Goal: Transaction & Acquisition: Purchase product/service

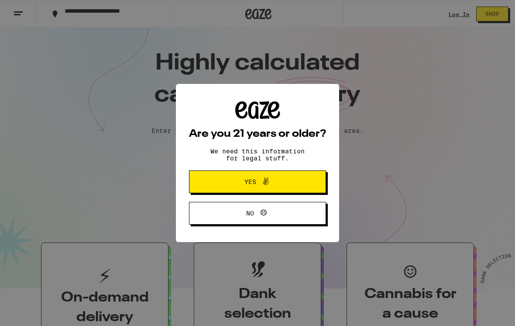
click at [310, 183] on button "Yes" at bounding box center [257, 181] width 137 height 23
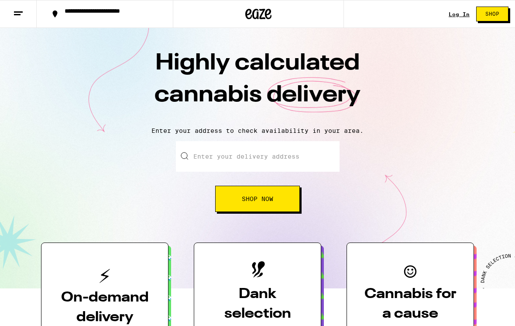
click at [303, 158] on input "Enter your delivery address" at bounding box center [258, 156] width 164 height 31
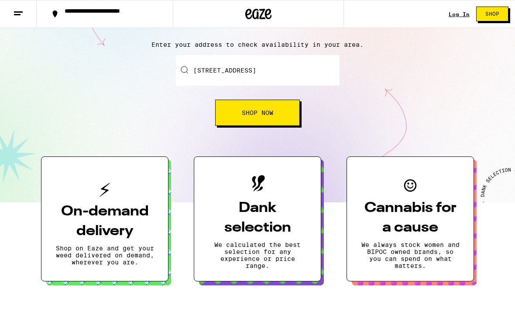
click at [283, 103] on button "Shop Now" at bounding box center [257, 113] width 85 height 26
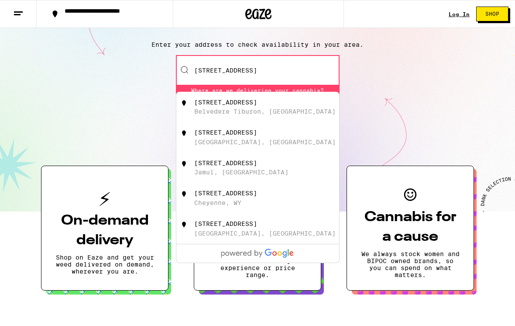
click at [300, 103] on div "[STREET_ADDRESS]" at bounding box center [272, 107] width 156 height 17
type input "[STREET_ADDRESS]"
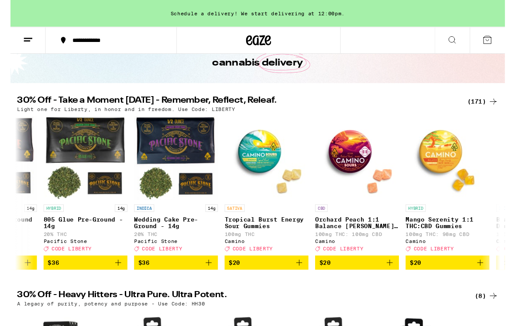
scroll to position [0, 68]
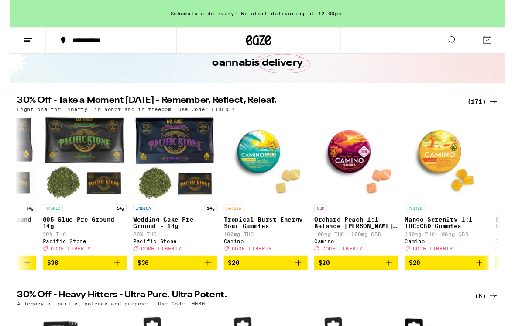
click at [460, 155] on img "Open page for Mango Serenity 1:1 THC:CBD Gummies from Camino" at bounding box center [454, 164] width 87 height 87
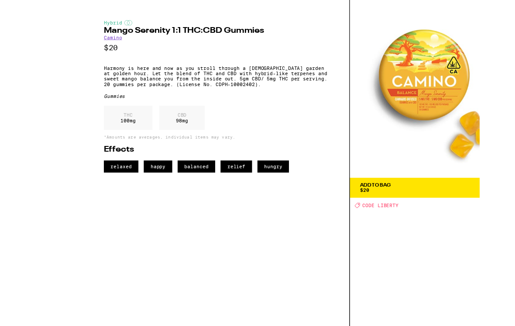
scroll to position [45, 0]
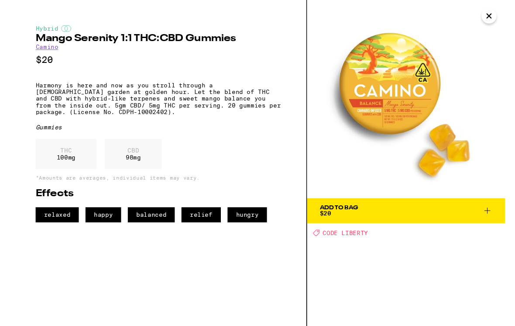
click at [502, 225] on button "Add To Bag $20" at bounding box center [412, 219] width 206 height 26
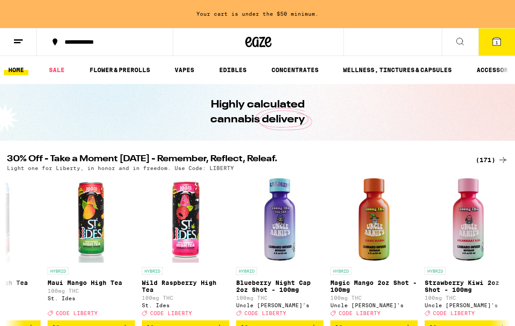
click at [188, 65] on link "VAPES" at bounding box center [184, 70] width 28 height 10
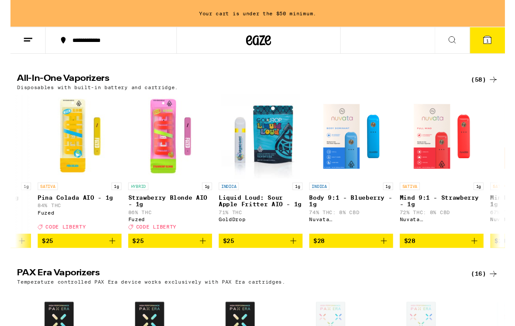
scroll to position [0, 170]
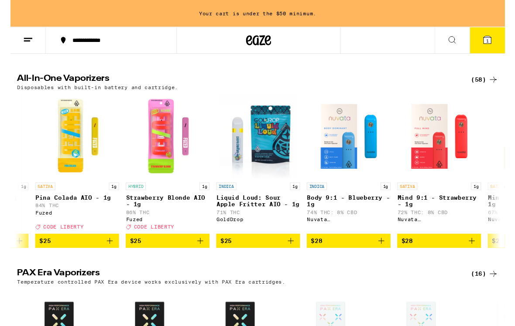
click at [505, 81] on icon at bounding box center [503, 83] width 10 height 10
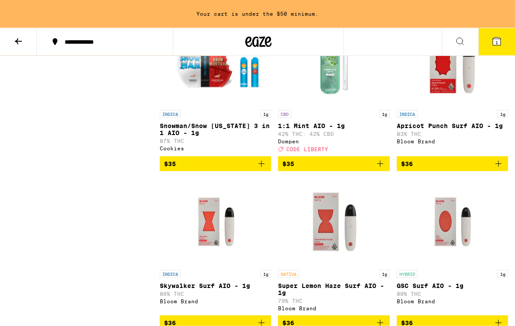
scroll to position [2468, 0]
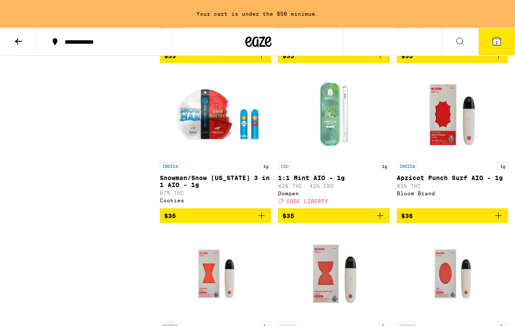
click at [340, 158] on img "Open page for 1:1 Mint AIO - 1g from Dompen" at bounding box center [333, 113] width 87 height 87
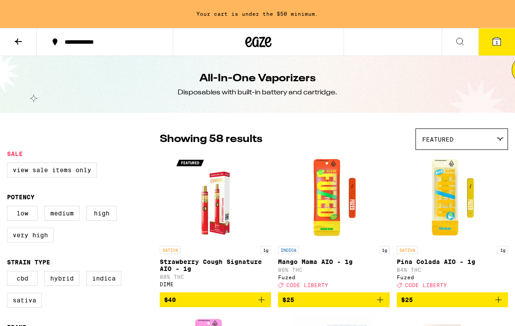
click at [14, 31] on button at bounding box center [18, 42] width 37 height 28
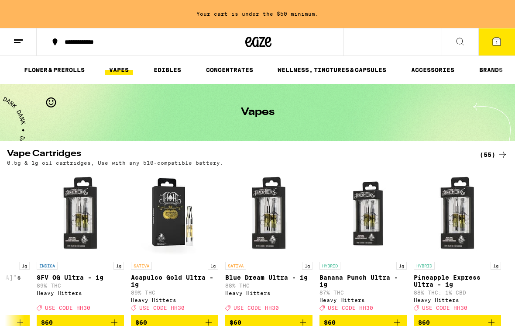
scroll to position [0, 4686]
click at [503, 155] on icon at bounding box center [503, 154] width 10 height 10
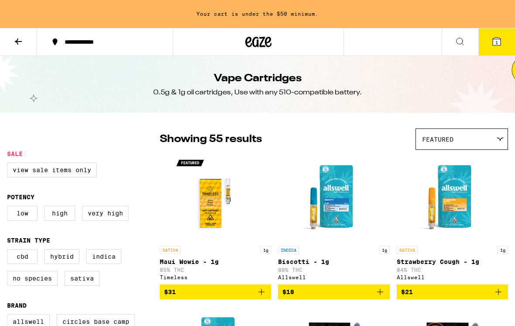
click at [28, 43] on button at bounding box center [18, 42] width 37 height 28
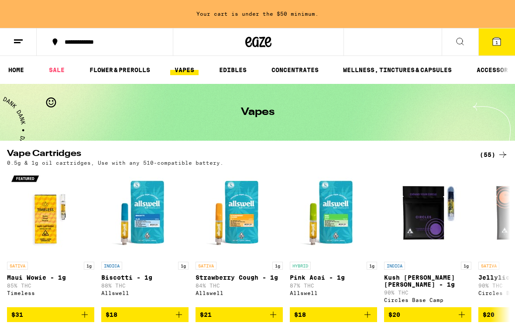
click at [468, 30] on button at bounding box center [460, 42] width 37 height 28
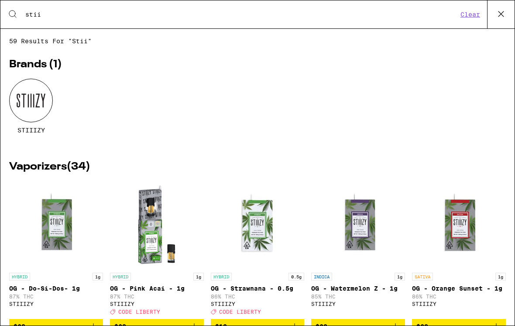
type input "stii"
click at [31, 99] on div at bounding box center [31, 101] width 44 height 44
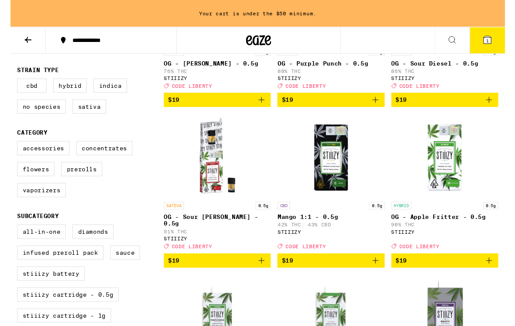
scroll to position [351, 0]
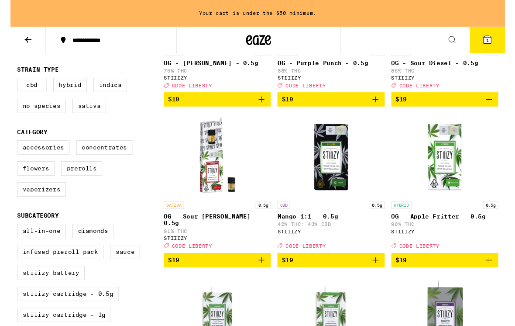
click at [382, 272] on icon "Add to bag" at bounding box center [380, 270] width 10 height 10
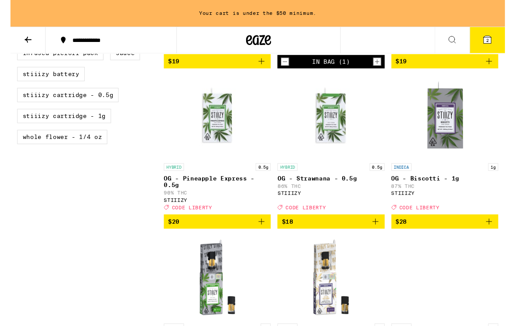
scroll to position [558, 0]
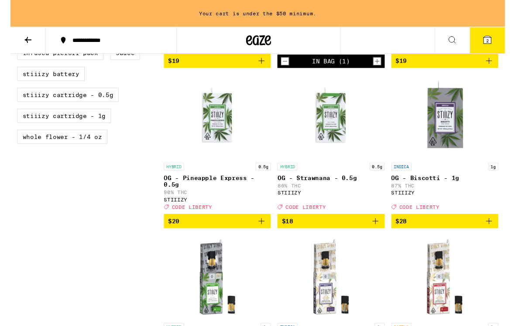
click at [264, 235] on icon "Add to bag" at bounding box center [261, 230] width 10 height 10
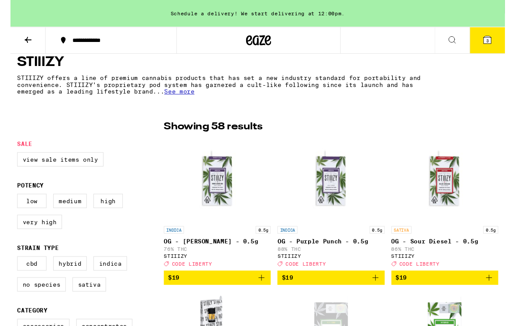
scroll to position [167, 0]
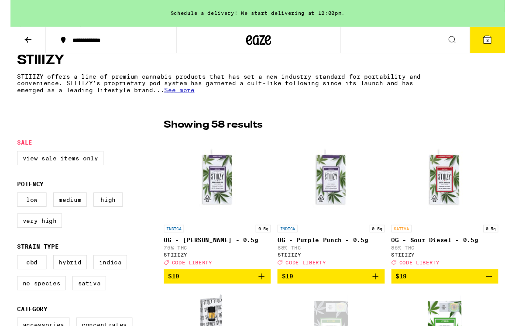
click at [208, 204] on img "Open page for OG - King Louis XIII - 0.5g from STIIIZY" at bounding box center [215, 185] width 87 height 87
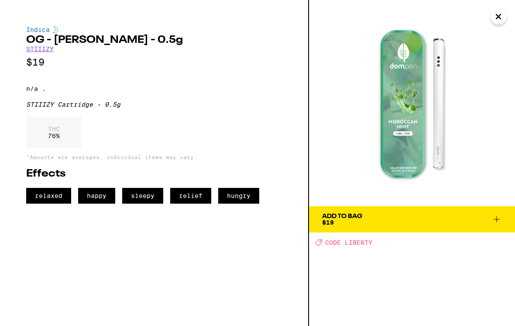
scroll to position [74, 0]
click at [494, 219] on icon at bounding box center [497, 219] width 6 height 6
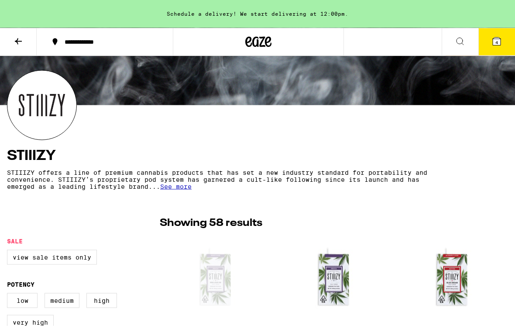
scroll to position [75, 0]
click at [499, 47] on button "4" at bounding box center [497, 41] width 37 height 27
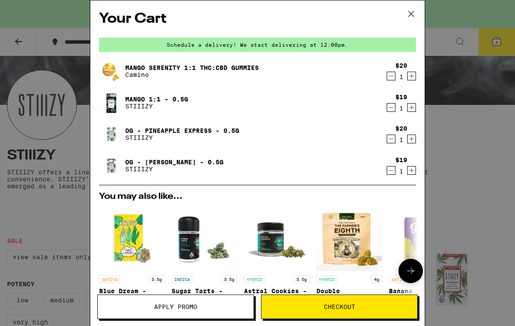
scroll to position [-1, 0]
click at [192, 308] on span "Apply Promo" at bounding box center [175, 306] width 43 height 6
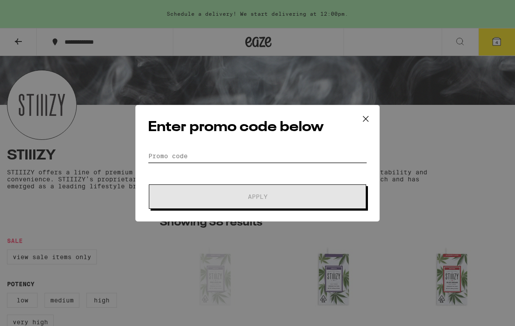
click at [271, 149] on input "Promo Code" at bounding box center [257, 155] width 219 height 13
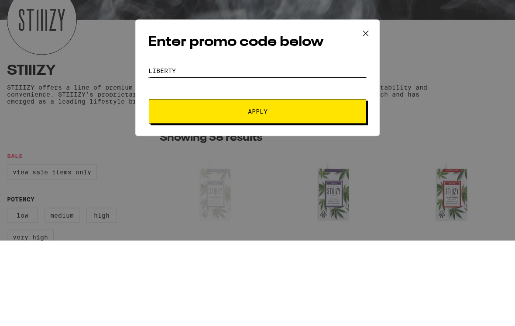
type input "liberty"
click at [308, 193] on span "Apply" at bounding box center [257, 196] width 157 height 6
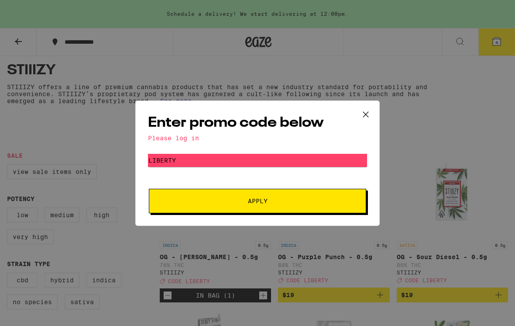
click at [186, 140] on div "Please log in" at bounding box center [257, 137] width 219 height 7
click at [366, 108] on icon at bounding box center [365, 114] width 13 height 13
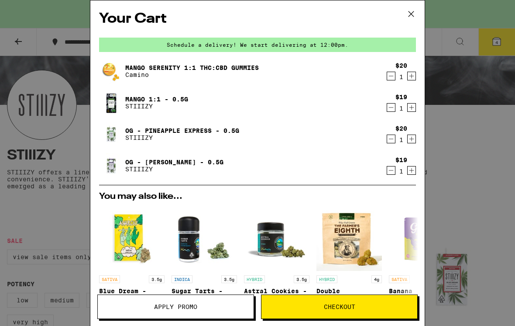
click at [459, 76] on div "Your Cart Schedule a delivery! We start delivering at 12:00pm. Mango Serenity 1…" at bounding box center [257, 163] width 515 height 326
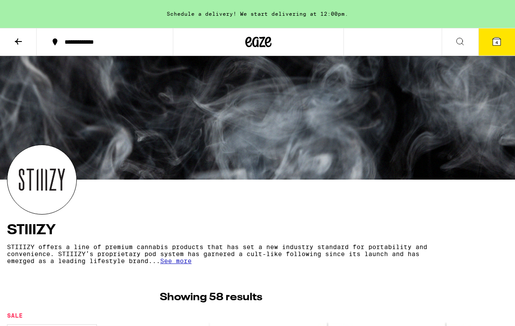
click at [501, 40] on icon at bounding box center [497, 42] width 8 height 8
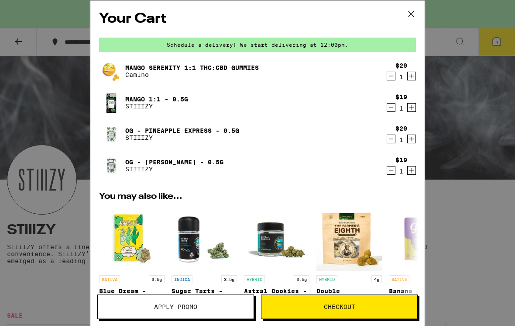
click at [414, 9] on icon at bounding box center [411, 13] width 13 height 13
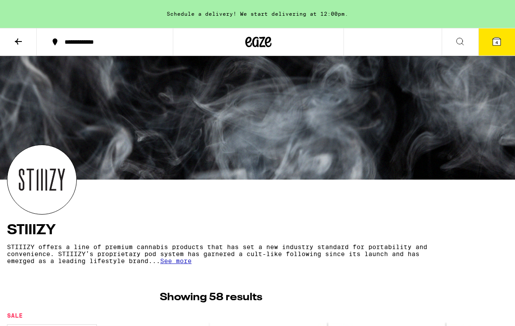
click at [12, 40] on button at bounding box center [18, 42] width 37 height 28
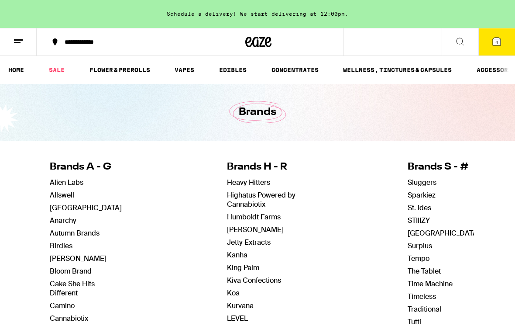
click at [21, 69] on link "HOME" at bounding box center [16, 70] width 24 height 10
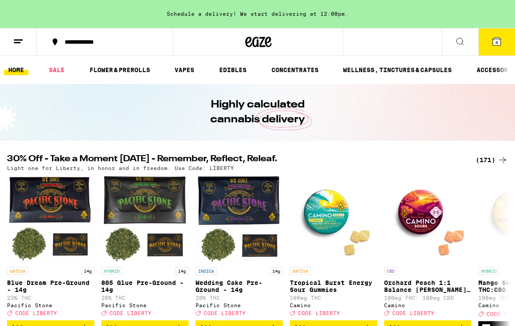
click at [10, 33] on button at bounding box center [18, 42] width 37 height 28
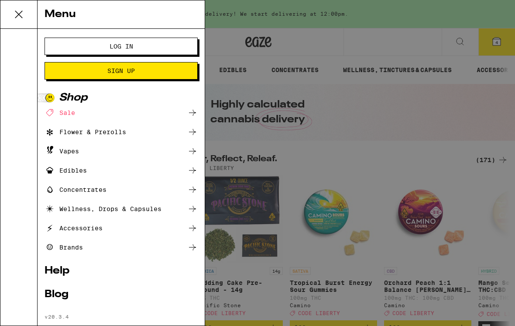
click at [159, 47] on span "Log In" at bounding box center [121, 46] width 83 height 6
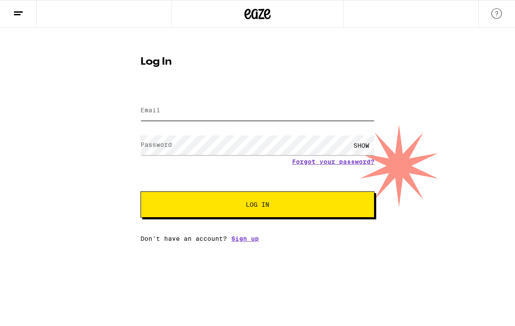
click at [249, 116] on input "Email" at bounding box center [258, 111] width 234 height 20
type input "[EMAIL_ADDRESS][DOMAIN_NAME]"
click at [258, 206] on button "Log In" at bounding box center [258, 204] width 234 height 26
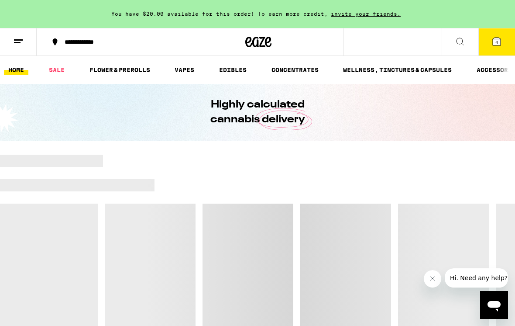
click at [509, 33] on button "4" at bounding box center [497, 41] width 37 height 27
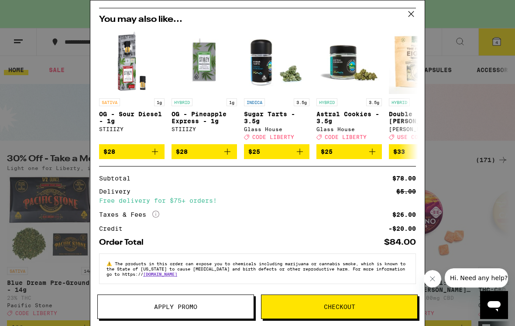
scroll to position [187, 0]
click at [212, 311] on button "Apply Promo" at bounding box center [175, 306] width 157 height 24
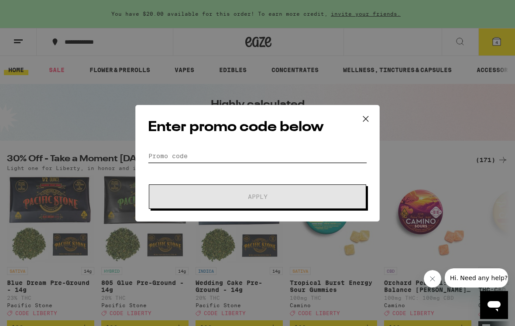
click at [294, 154] on input "Promo Code" at bounding box center [257, 155] width 219 height 13
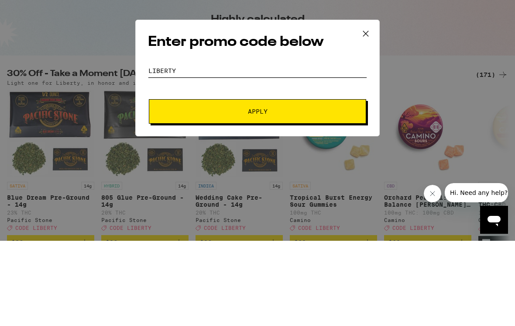
type input "liberty"
click at [328, 193] on span "Apply" at bounding box center [257, 196] width 157 height 6
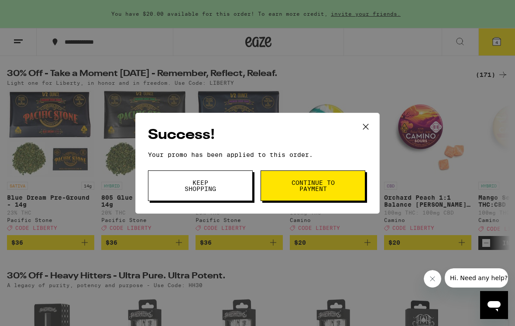
click at [316, 189] on span "Continue to payment" at bounding box center [313, 185] width 45 height 12
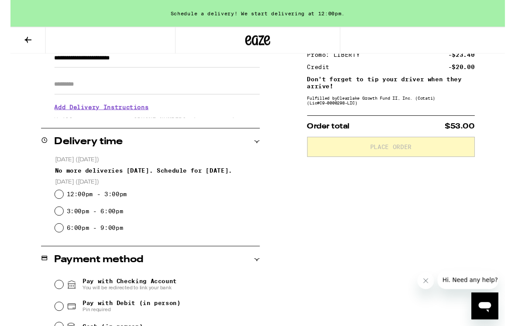
scroll to position [138, 0]
